Goal: Entertainment & Leisure: Consume media (video, audio)

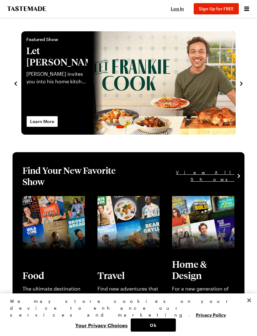
click at [250, 8] on button "Open menu" at bounding box center [246, 9] width 8 height 8
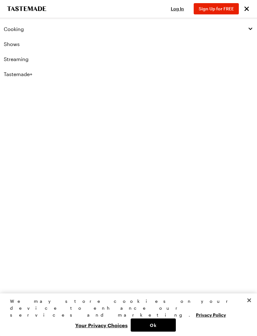
click at [14, 47] on link "Shows" at bounding box center [128, 44] width 257 height 15
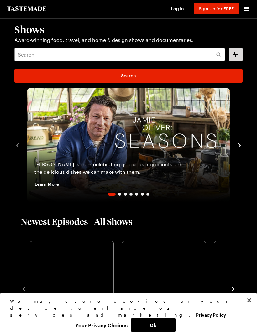
click at [16, 44] on div "Shows Award-winning food, travel, and home & design shows and documentaries. Se…" at bounding box center [128, 53] width 240 height 69
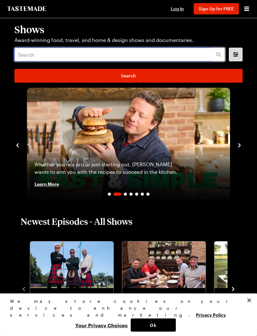
click at [63, 58] on input "text" at bounding box center [119, 55] width 210 height 14
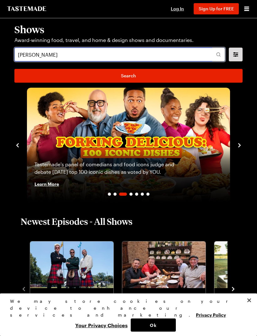
type input "[PERSON_NAME]"
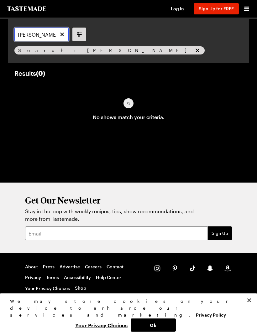
click at [69, 35] on input "[PERSON_NAME]" at bounding box center [41, 35] width 54 height 14
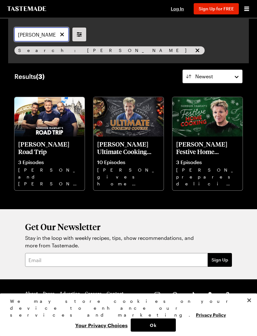
type input "[PERSON_NAME]"
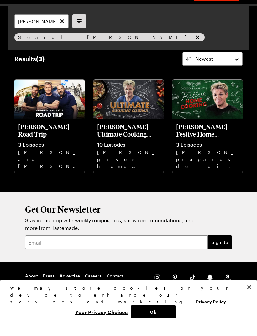
scroll to position [4, 0]
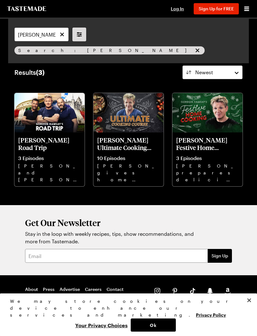
click at [128, 150] on p "[PERSON_NAME] Ultimate Cooking Course" at bounding box center [128, 143] width 63 height 15
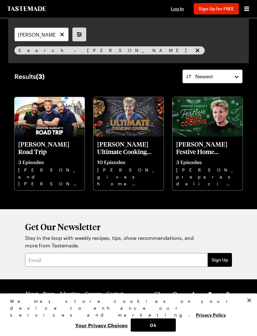
scroll to position [4, 0]
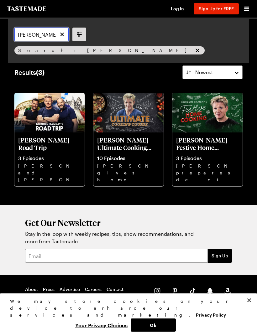
click at [69, 41] on input "[PERSON_NAME]" at bounding box center [41, 35] width 54 height 14
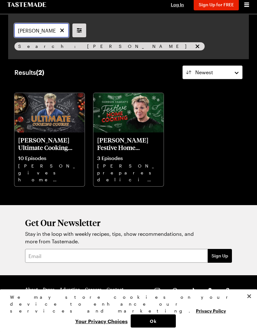
type input "[PERSON_NAME]"
click at [47, 159] on p "10 Episodes" at bounding box center [49, 162] width 63 height 6
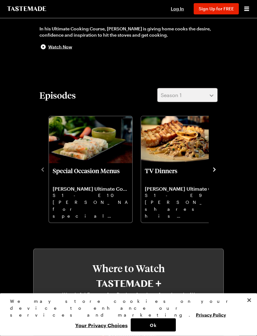
scroll to position [173, 0]
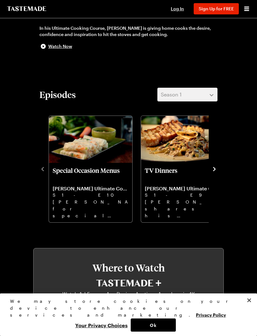
click at [217, 169] on icon "navigate to next item" at bounding box center [214, 169] width 6 height 6
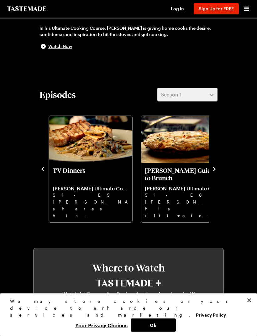
click at [212, 172] on icon "navigate to next item" at bounding box center [214, 169] width 6 height 6
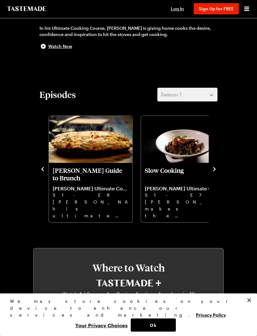
click at [216, 167] on icon "navigate to next item" at bounding box center [214, 169] width 6 height 6
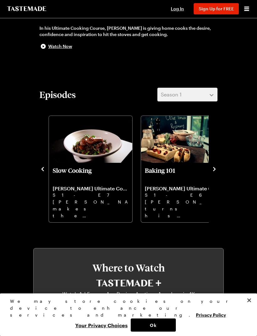
click at [217, 168] on icon "navigate to next item" at bounding box center [214, 169] width 6 height 6
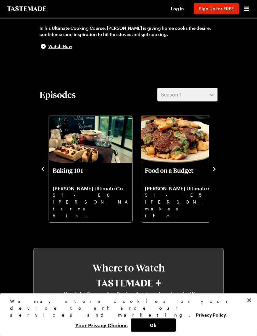
click at [217, 170] on icon "navigate to next item" at bounding box center [214, 169] width 6 height 6
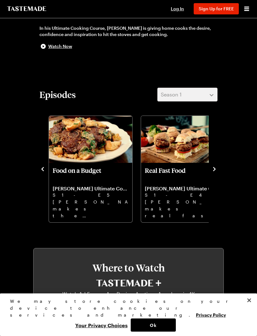
click at [42, 172] on icon "navigate to previous item" at bounding box center [42, 169] width 6 height 6
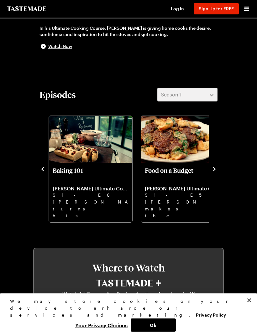
click at [45, 171] on icon "navigate to previous item" at bounding box center [42, 169] width 6 height 6
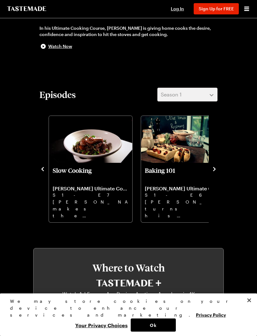
click at [40, 175] on div "Special Occasion Menus [PERSON_NAME] Ultimate Cooking Course S1 - E10 [PERSON_N…" at bounding box center [128, 168] width 178 height 109
click at [41, 171] on icon "navigate to previous item" at bounding box center [42, 169] width 6 height 6
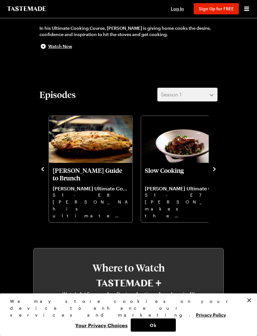
click at [40, 172] on icon "navigate to previous item" at bounding box center [42, 169] width 6 height 6
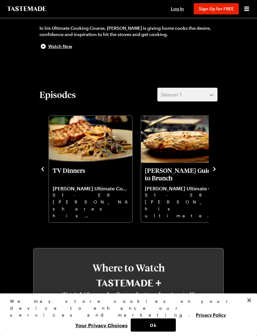
click at [43, 172] on icon "navigate to previous item" at bounding box center [42, 169] width 6 height 6
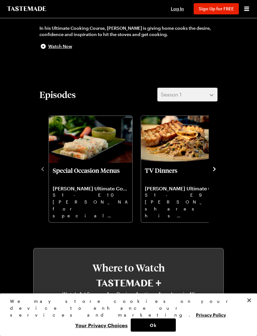
click at [104, 192] on p "S1 - E10" at bounding box center [91, 195] width 76 height 7
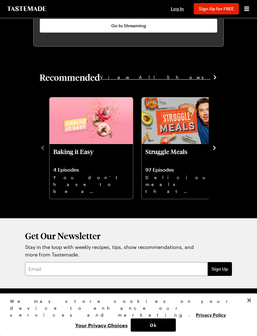
scroll to position [526, 0]
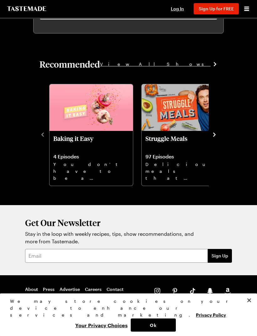
click at [164, 331] on button "Ok" at bounding box center [153, 324] width 45 height 13
